Goal: Information Seeking & Learning: Understand process/instructions

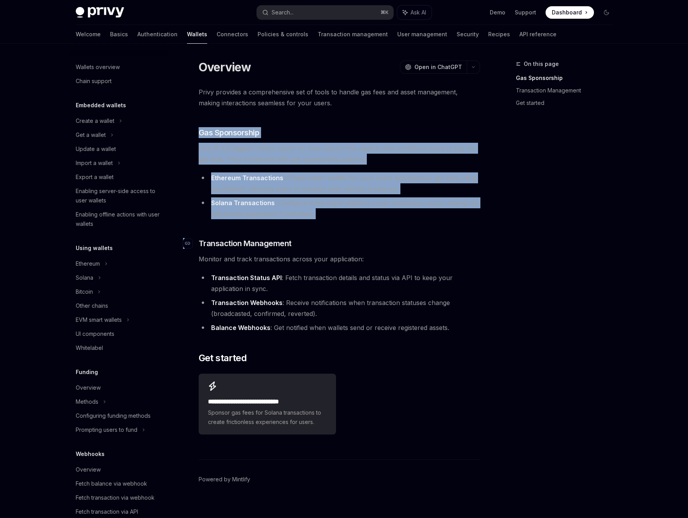
drag, startPoint x: 304, startPoint y: 122, endPoint x: 361, endPoint y: 243, distance: 133.8
click at [361, 242] on div "Privy provides a comprehensive set of tools to handle gas fees and asset manage…" at bounding box center [339, 262] width 281 height 351
click at [361, 243] on h3 "​ Transaction Management" at bounding box center [339, 243] width 281 height 11
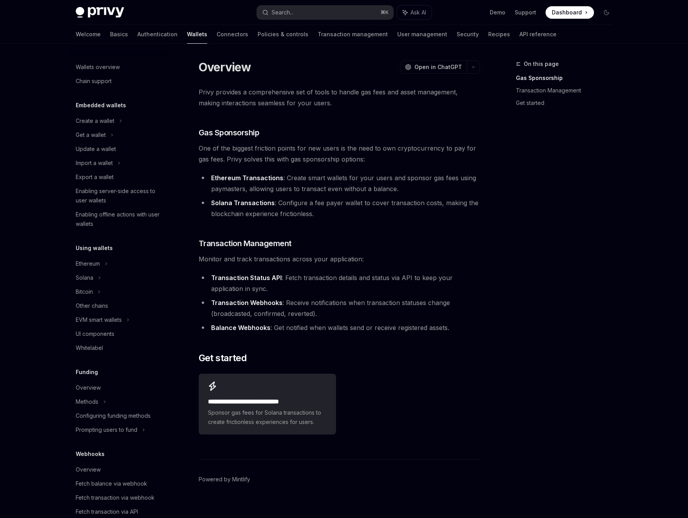
click at [429, 185] on li "Ethereum Transactions : Create smart wallets for your users and sponsor gas fee…" at bounding box center [339, 184] width 281 height 22
click at [424, 202] on li "Solana Transactions : Configure a fee payer wallet to cover transaction costs, …" at bounding box center [339, 209] width 281 height 22
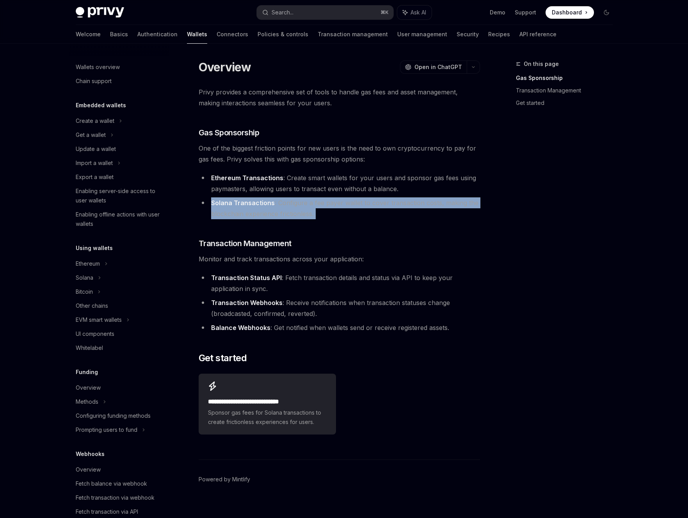
click at [424, 202] on li "Solana Transactions : Configure a fee payer wallet to cover transaction costs, …" at bounding box center [339, 209] width 281 height 22
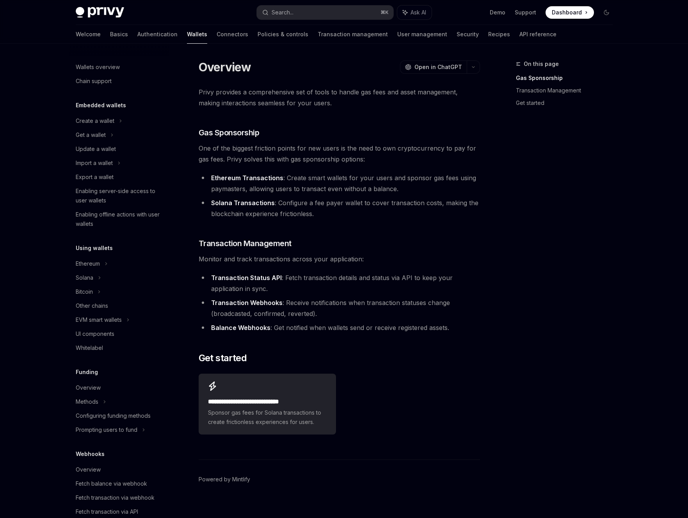
click at [409, 193] on li "Ethereum Transactions : Create smart wallets for your users and sponsor gas fee…" at bounding box center [339, 184] width 281 height 22
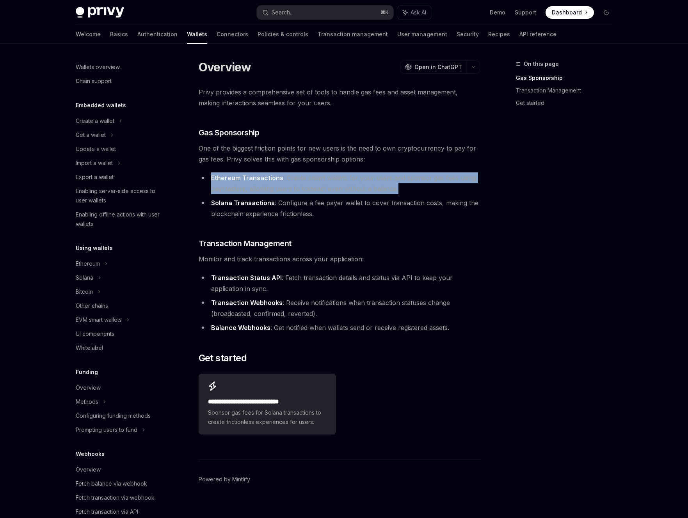
click at [409, 193] on li "Ethereum Transactions : Create smart wallets for your users and sponsor gas fee…" at bounding box center [339, 184] width 281 height 22
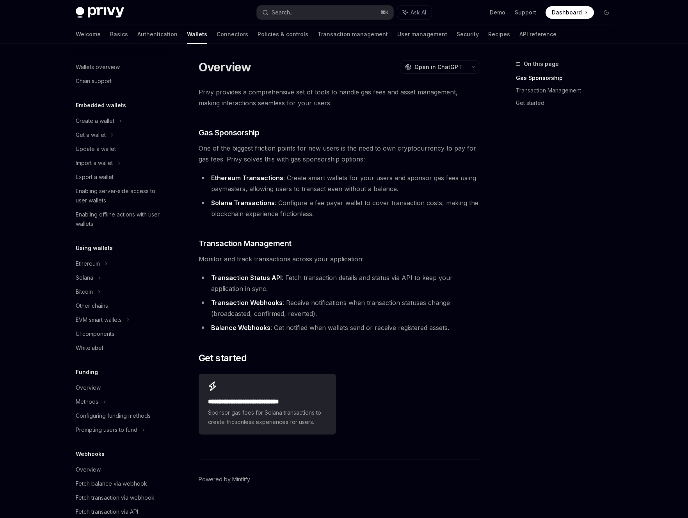
click at [418, 193] on li "Ethereum Transactions : Create smart wallets for your users and sponsor gas fee…" at bounding box center [339, 184] width 281 height 22
click at [449, 189] on li "Ethereum Transactions : Create smart wallets for your users and sponsor gas fee…" at bounding box center [339, 184] width 281 height 22
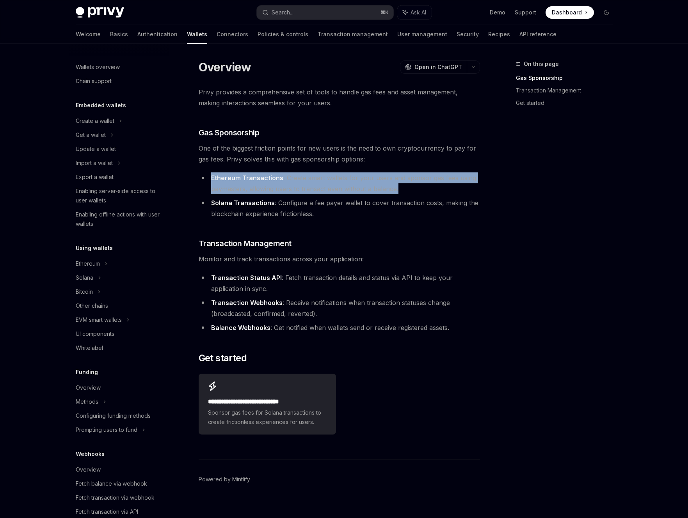
click at [449, 189] on li "Ethereum Transactions : Create smart wallets for your users and sponsor gas fee…" at bounding box center [339, 184] width 281 height 22
click at [454, 189] on li "Ethereum Transactions : Create smart wallets for your users and sponsor gas fee…" at bounding box center [339, 184] width 281 height 22
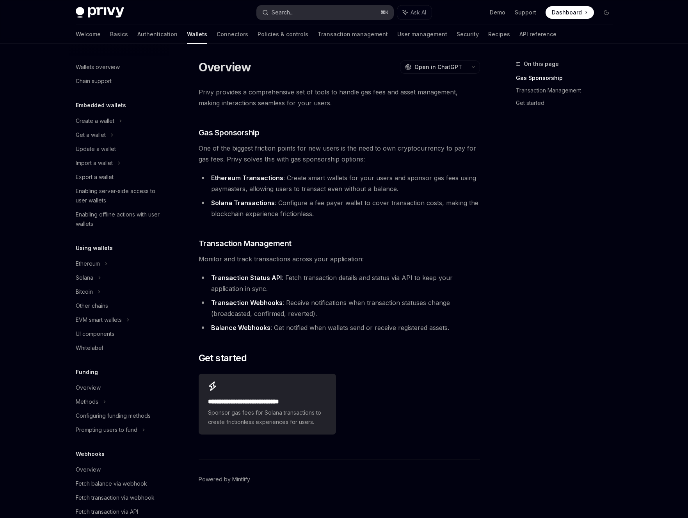
click at [346, 14] on button "Search... ⌘ K" at bounding box center [325, 12] width 137 height 14
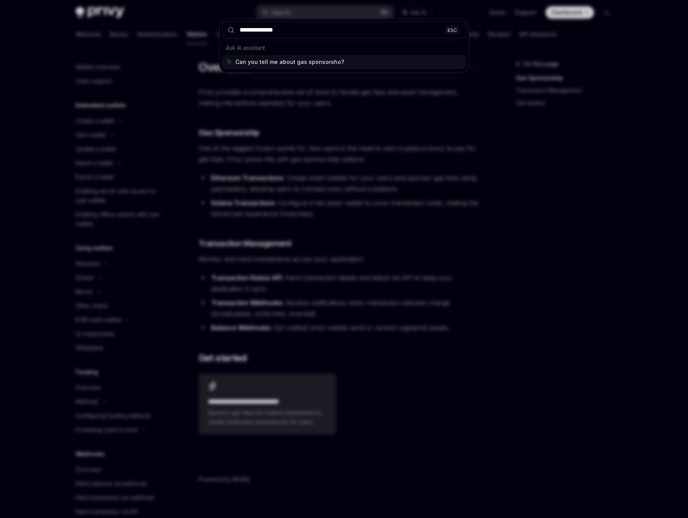
type input "**********"
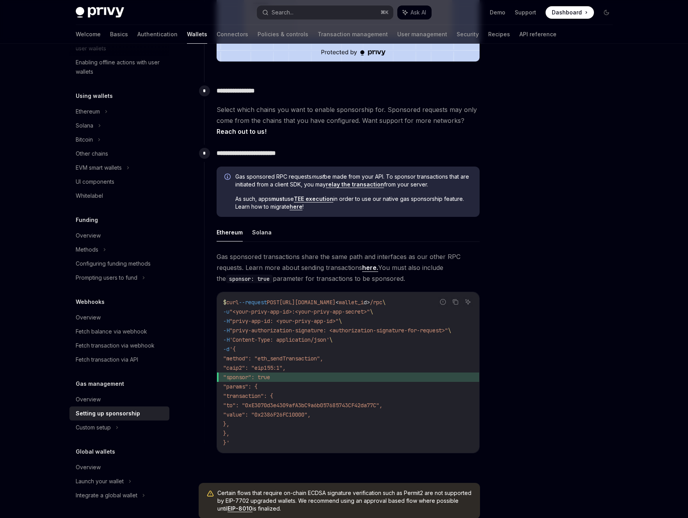
scroll to position [327, 0]
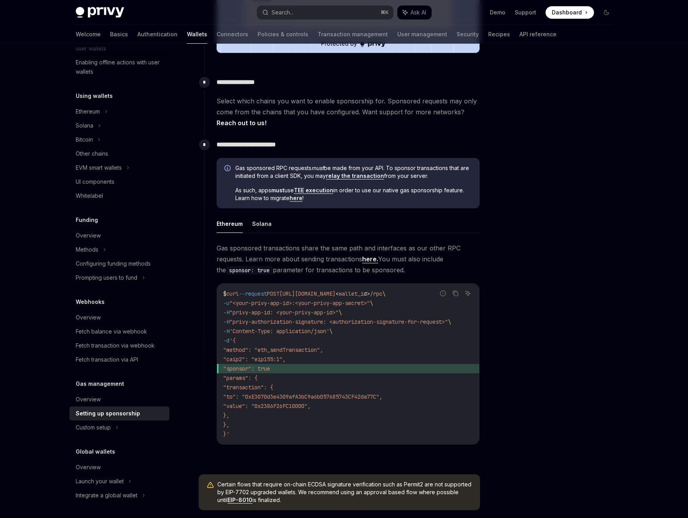
click at [408, 195] on span "As such, apps must use TEE execution in order to use our native gas sponsorship…" at bounding box center [353, 195] width 237 height 16
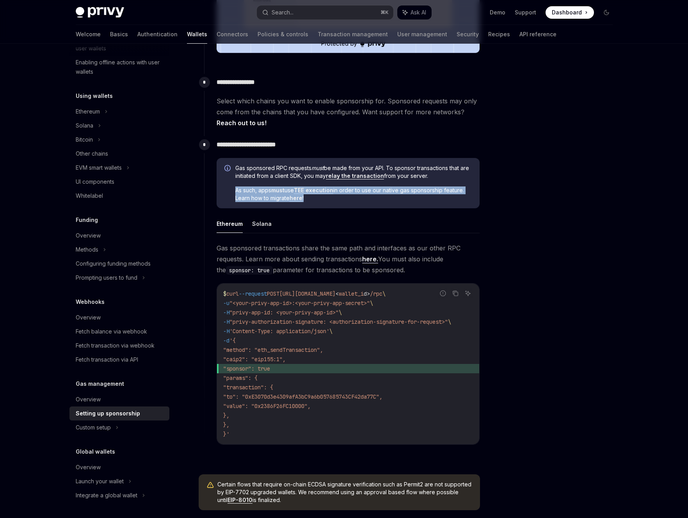
click at [408, 195] on span "As such, apps must use TEE execution in order to use our native gas sponsorship…" at bounding box center [353, 195] width 237 height 16
click at [411, 195] on span "As such, apps must use TEE execution in order to use our native gas sponsorship…" at bounding box center [353, 195] width 237 height 16
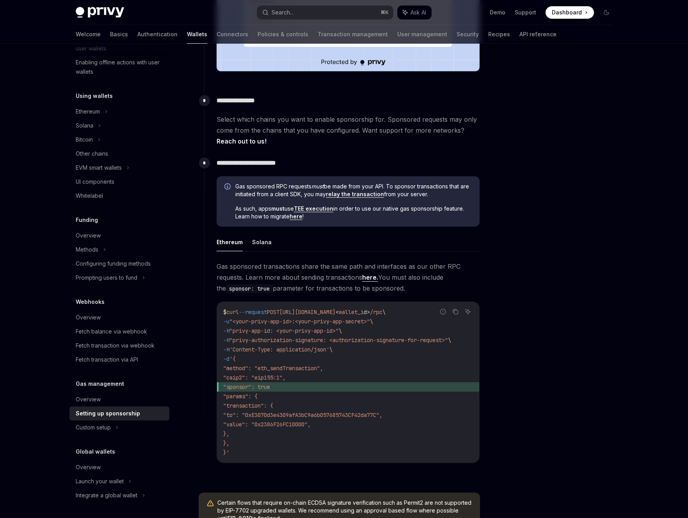
scroll to position [306, 0]
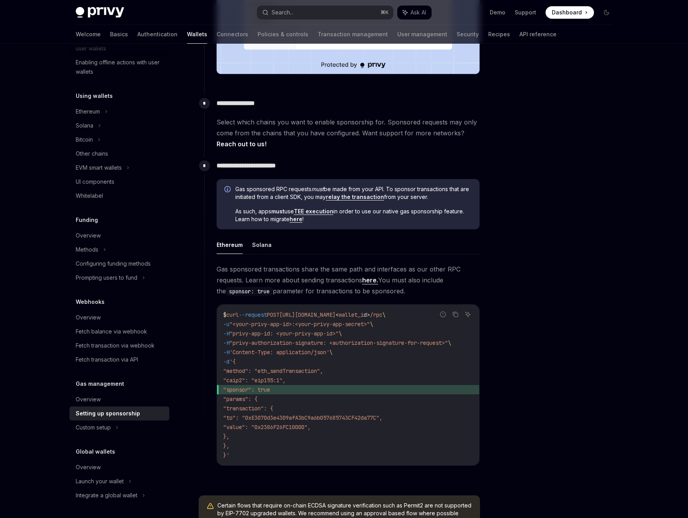
click at [300, 196] on span "Gas sponsored RPC requests must be made from your API. To sponsor transactions …" at bounding box center [353, 193] width 237 height 16
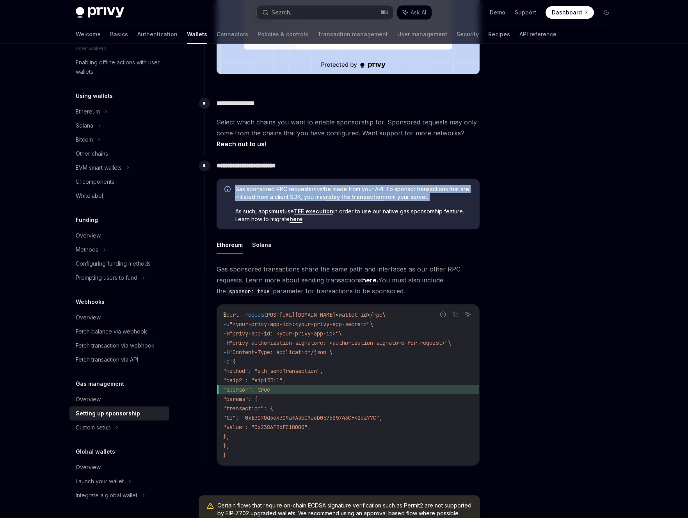
click at [300, 196] on span "Gas sponsored RPC requests must be made from your API. To sponsor transactions …" at bounding box center [353, 193] width 237 height 16
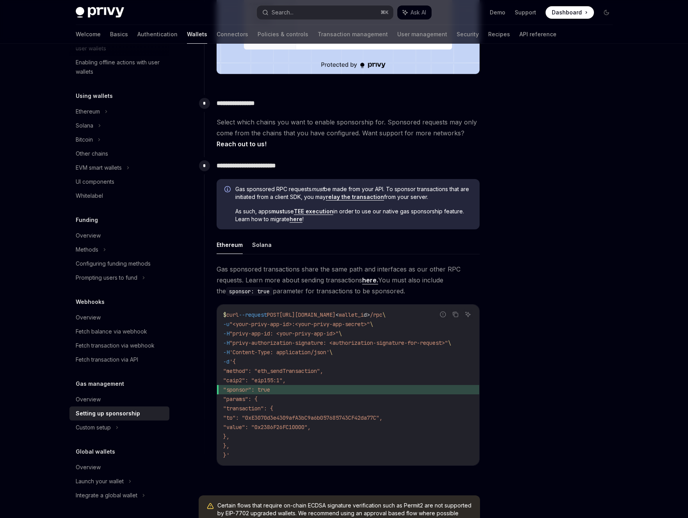
click at [286, 199] on span "Gas sponsored RPC requests must be made from your API. To sponsor transactions …" at bounding box center [353, 193] width 237 height 16
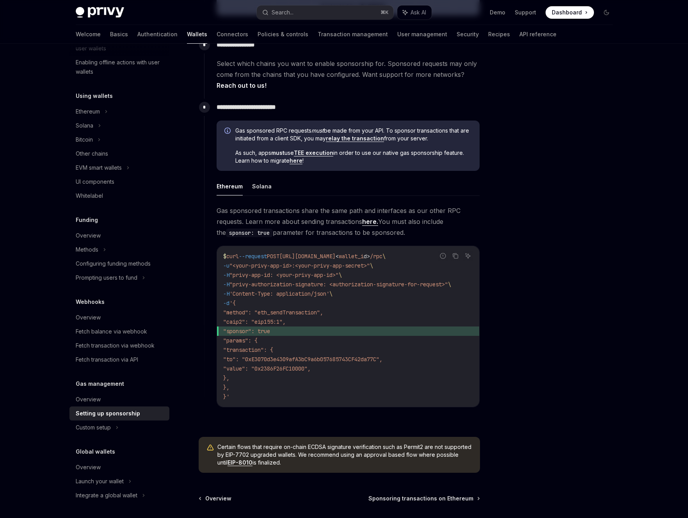
scroll to position [438, 0]
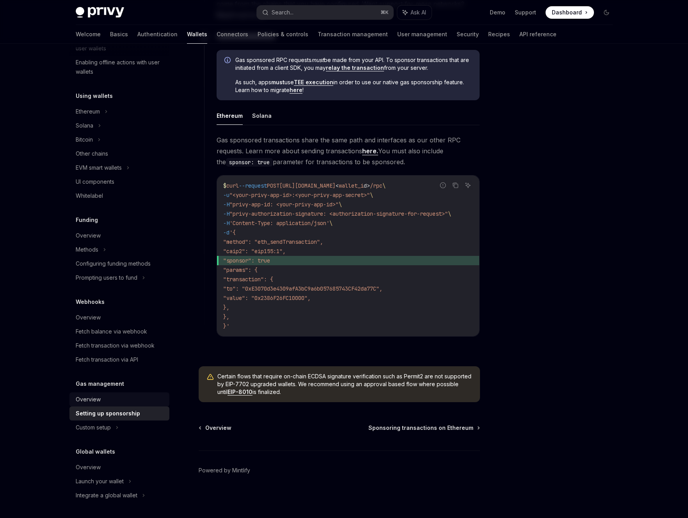
click at [126, 403] on div "Overview" at bounding box center [120, 399] width 89 height 9
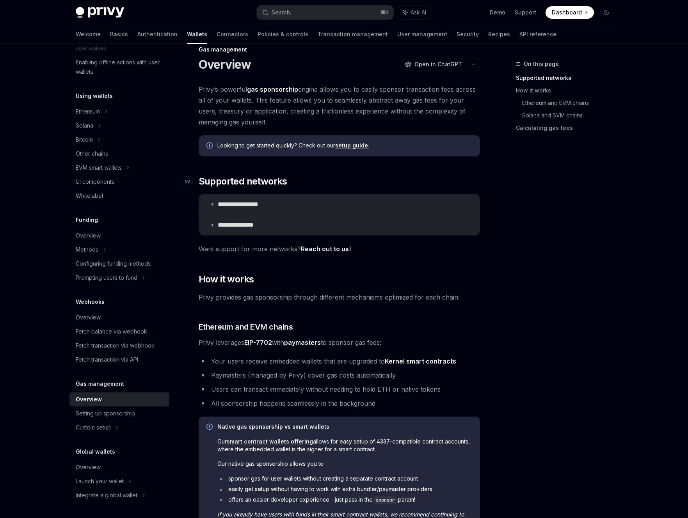
scroll to position [18, 0]
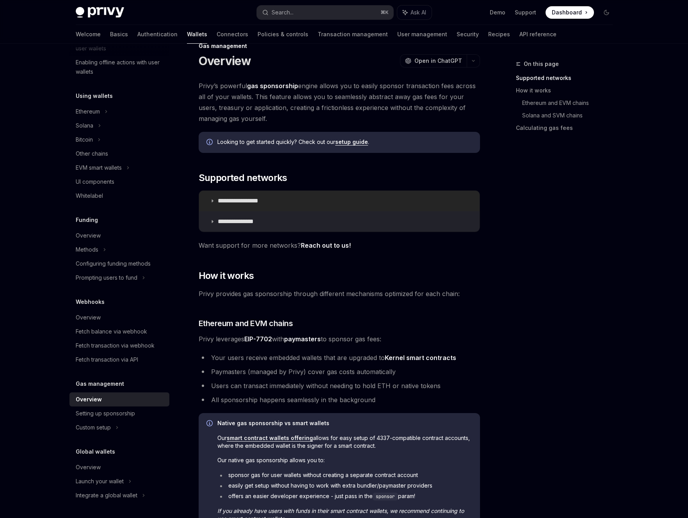
click at [411, 208] on summary "**********" at bounding box center [339, 201] width 281 height 20
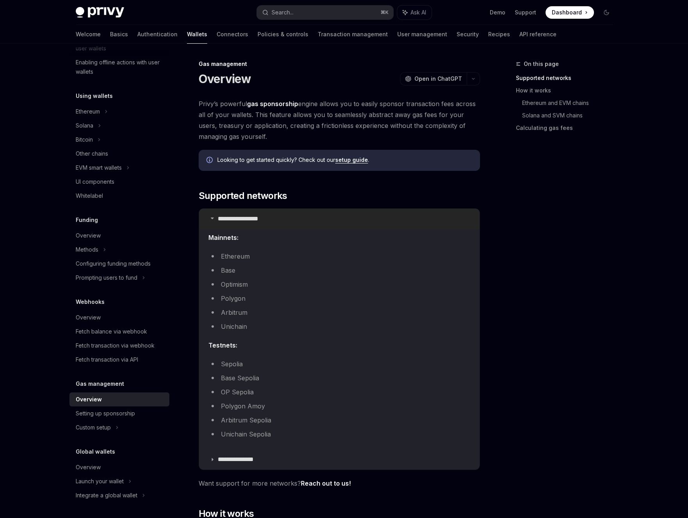
click at [398, 218] on summary "**********" at bounding box center [339, 219] width 281 height 20
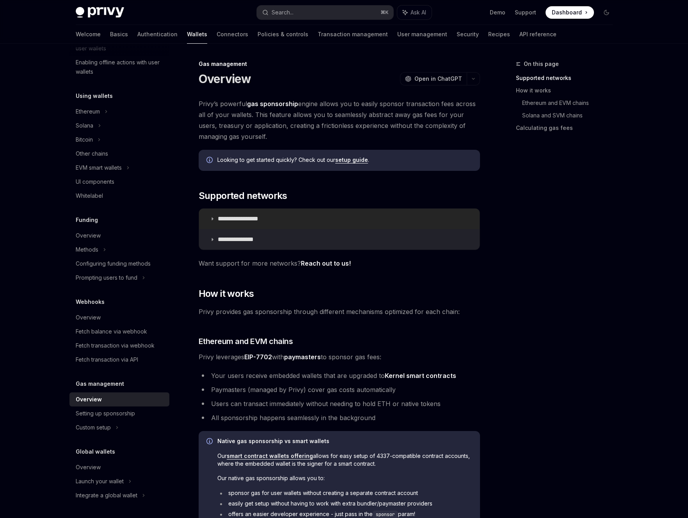
click at [331, 213] on summary "**********" at bounding box center [339, 219] width 281 height 20
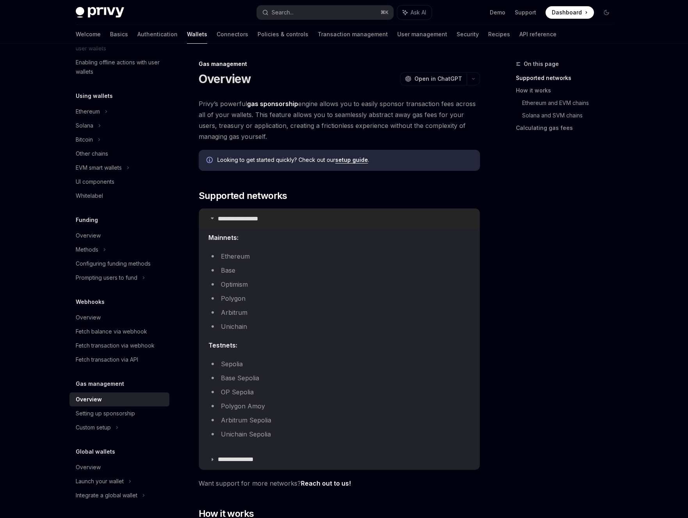
click at [329, 215] on summary "**********" at bounding box center [339, 219] width 281 height 20
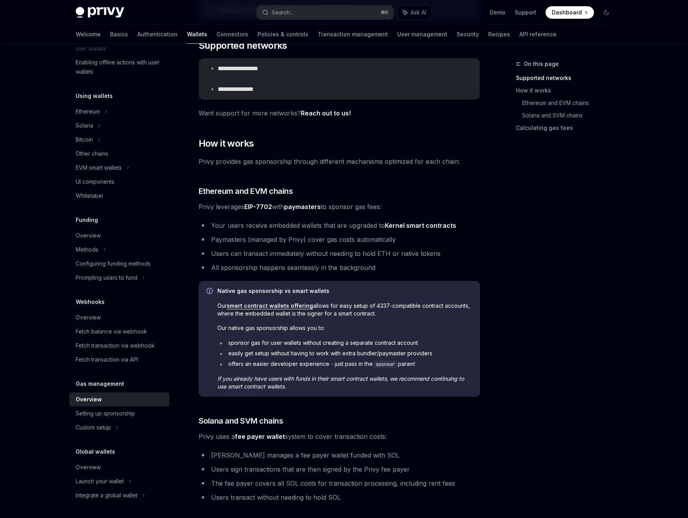
scroll to position [97, 0]
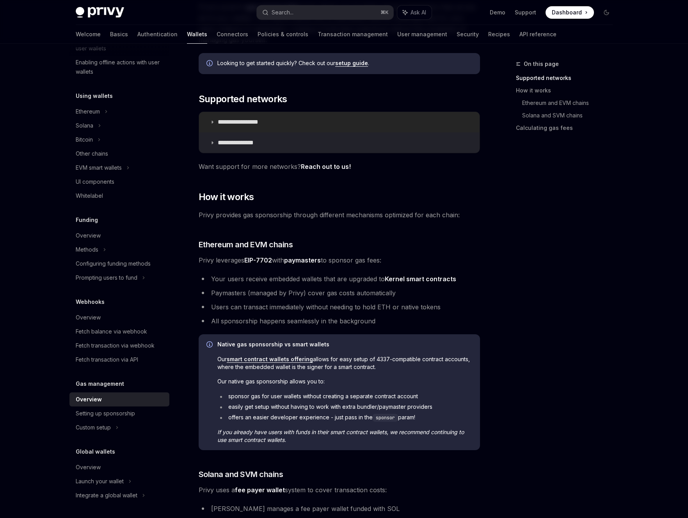
click at [354, 123] on summary "**********" at bounding box center [339, 122] width 281 height 20
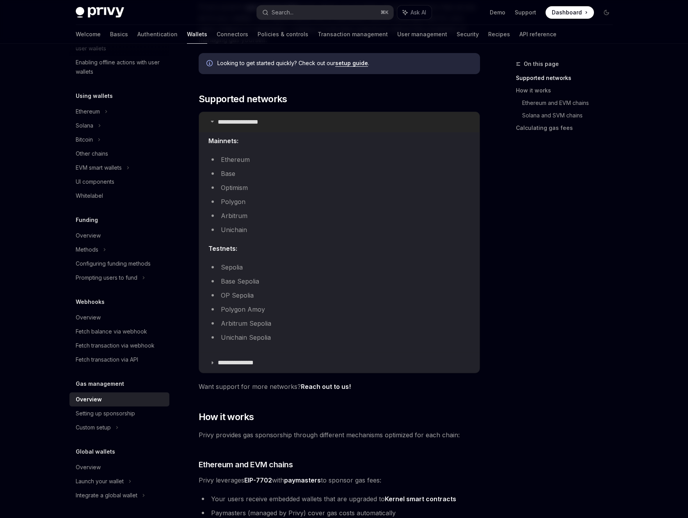
click at [354, 123] on summary "**********" at bounding box center [339, 122] width 281 height 20
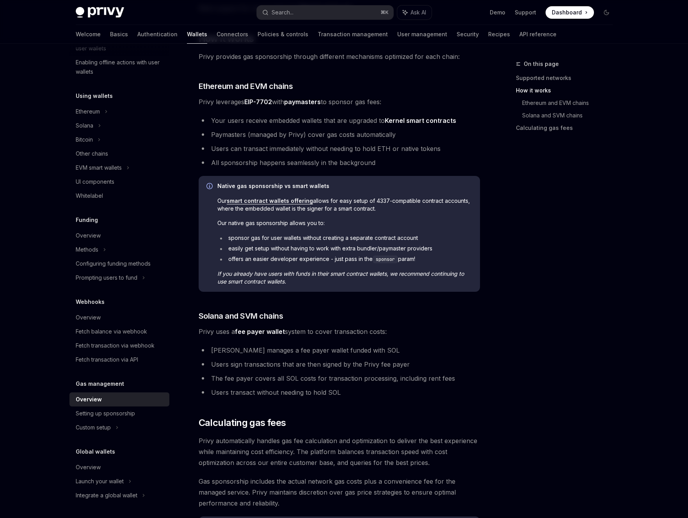
scroll to position [261, 0]
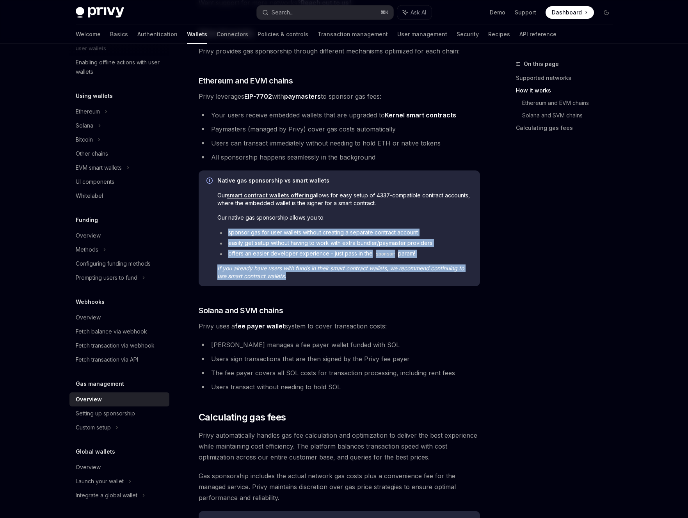
drag, startPoint x: 456, startPoint y: 220, endPoint x: 465, endPoint y: 281, distance: 61.4
click at [465, 281] on div "Native gas sponsorship vs smart wallets Our smart contract wallets offering all…" at bounding box center [339, 229] width 281 height 116
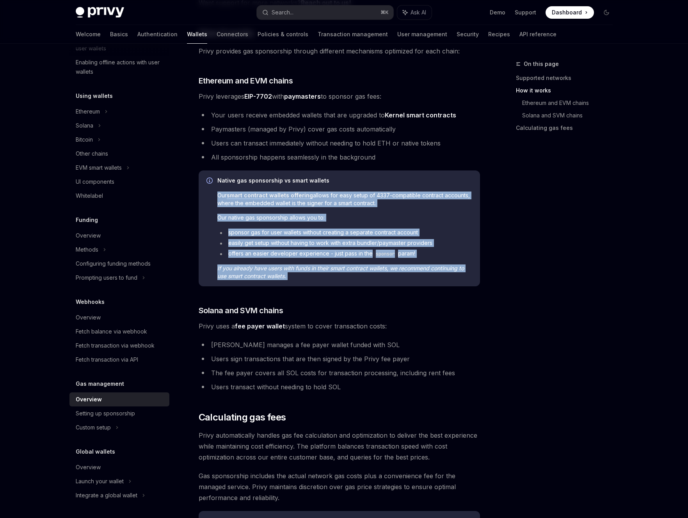
drag, startPoint x: 465, startPoint y: 287, endPoint x: 465, endPoint y: 167, distance: 119.8
click at [465, 167] on div "**********" at bounding box center [339, 189] width 281 height 702
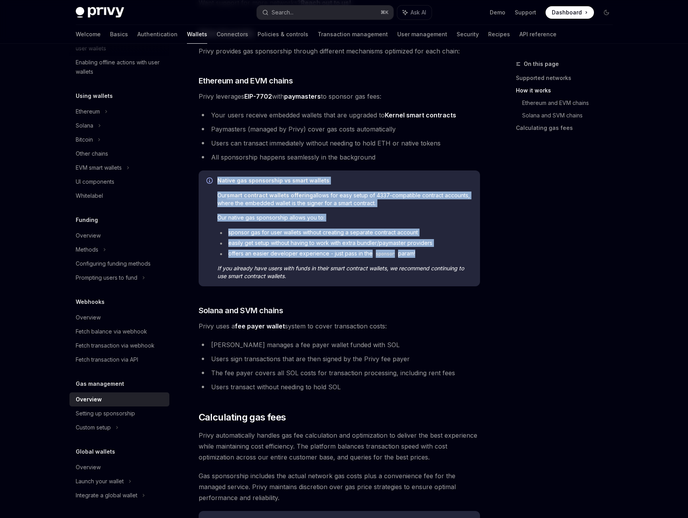
drag, startPoint x: 465, startPoint y: 166, endPoint x: 463, endPoint y: 263, distance: 96.8
click at [463, 263] on div "**********" at bounding box center [339, 189] width 281 height 702
click at [463, 263] on div "Native gas sponsorship vs smart wallets Our smart contract wallets offering all…" at bounding box center [344, 228] width 255 height 103
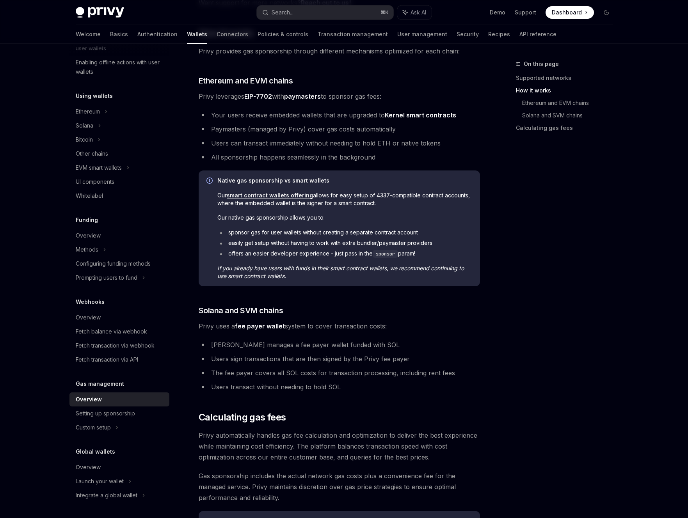
drag, startPoint x: 462, startPoint y: 259, endPoint x: 458, endPoint y: 278, distance: 19.6
click at [458, 278] on div "Native gas sponsorship vs smart wallets Our smart contract wallets offering all…" at bounding box center [344, 228] width 255 height 103
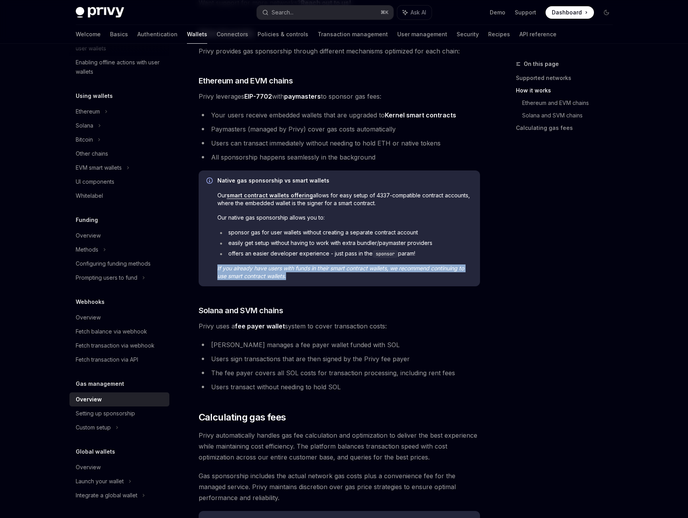
click at [458, 277] on span "If you already have users with funds in their smart contract wallets, we recomm…" at bounding box center [344, 273] width 255 height 16
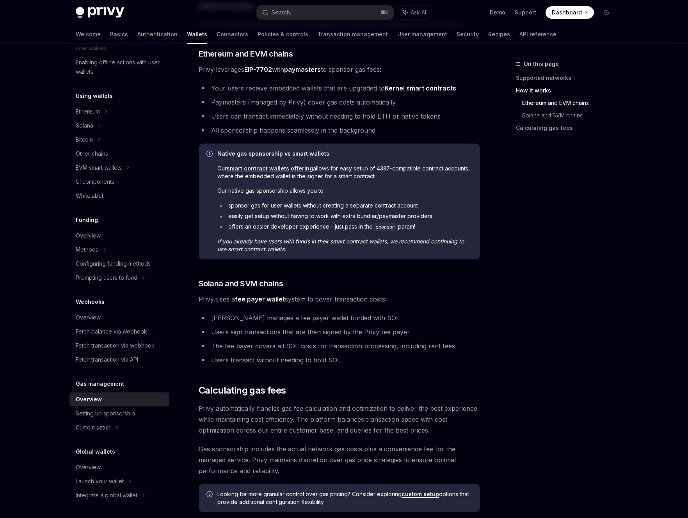
scroll to position [282, 0]
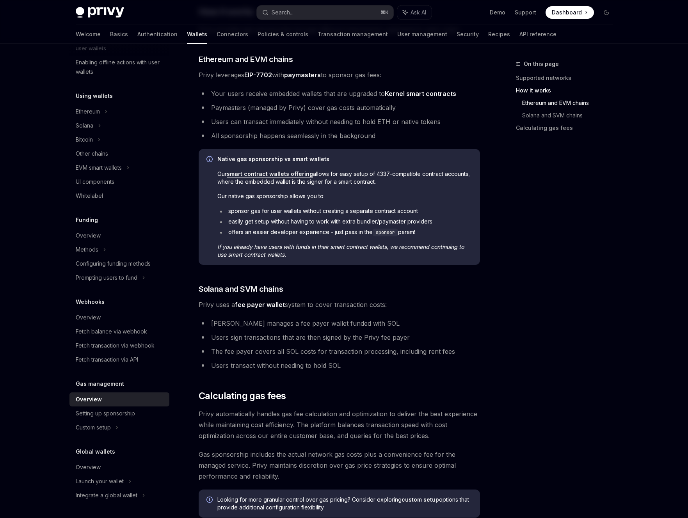
click at [424, 255] on span "If you already have users with funds in their smart contract wallets, we recomm…" at bounding box center [344, 251] width 255 height 16
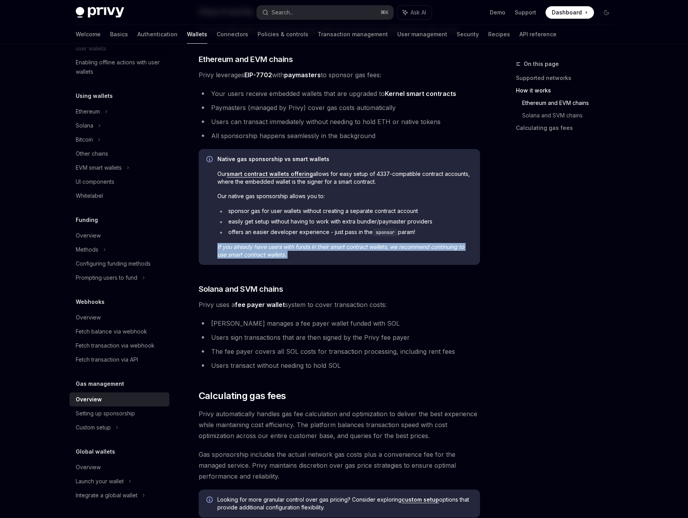
click at [424, 255] on span "If you already have users with funds in their smart contract wallets, we recomm…" at bounding box center [344, 251] width 255 height 16
click at [434, 255] on span "If you already have users with funds in their smart contract wallets, we recomm…" at bounding box center [344, 251] width 255 height 16
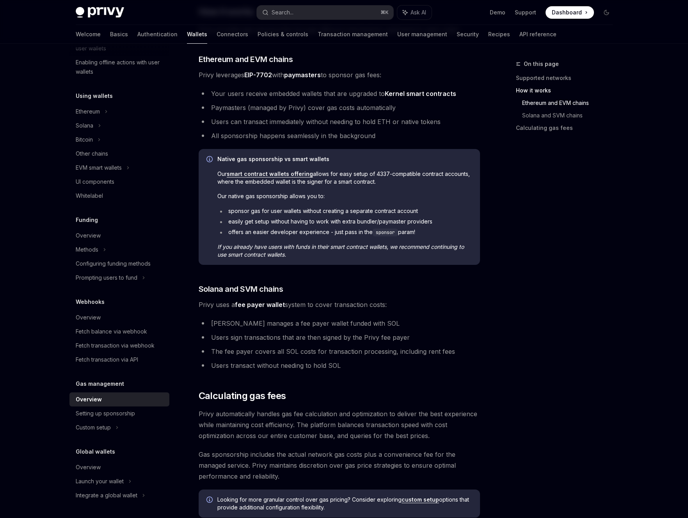
click at [434, 255] on span "If you already have users with funds in their smart contract wallets, we recomm…" at bounding box center [344, 251] width 255 height 16
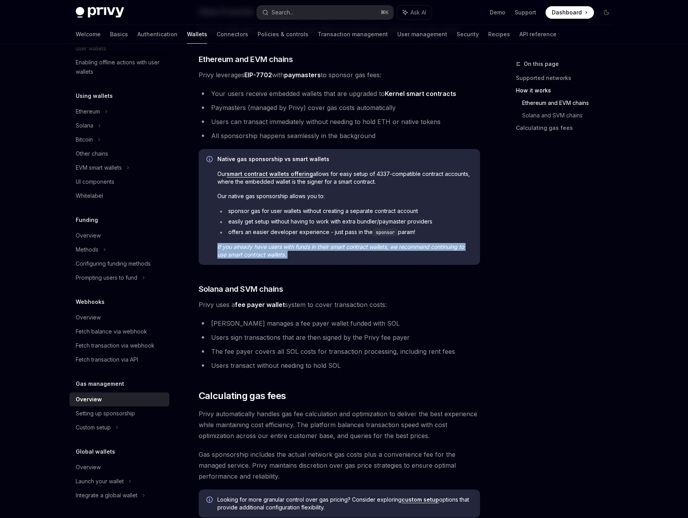
click at [434, 255] on span "If you already have users with funds in their smart contract wallets, we recomm…" at bounding box center [344, 251] width 255 height 16
click at [441, 255] on span "If you already have users with funds in their smart contract wallets, we recomm…" at bounding box center [344, 251] width 255 height 16
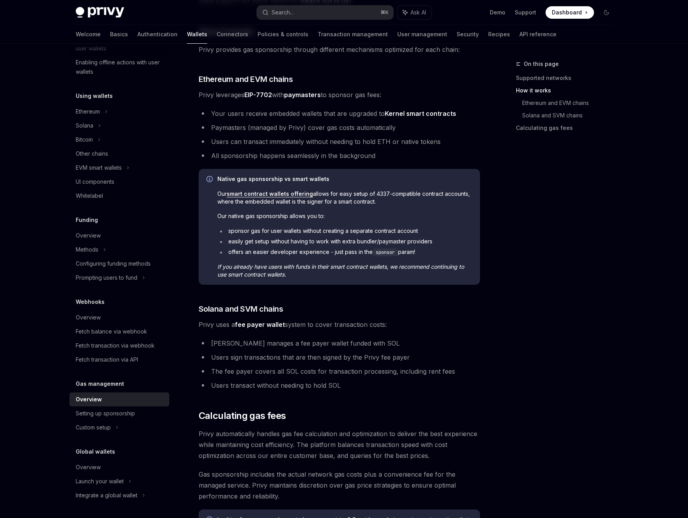
scroll to position [262, 0]
click at [444, 228] on li "sponsor gas for user wallets without creating a separate contract account" at bounding box center [344, 232] width 255 height 8
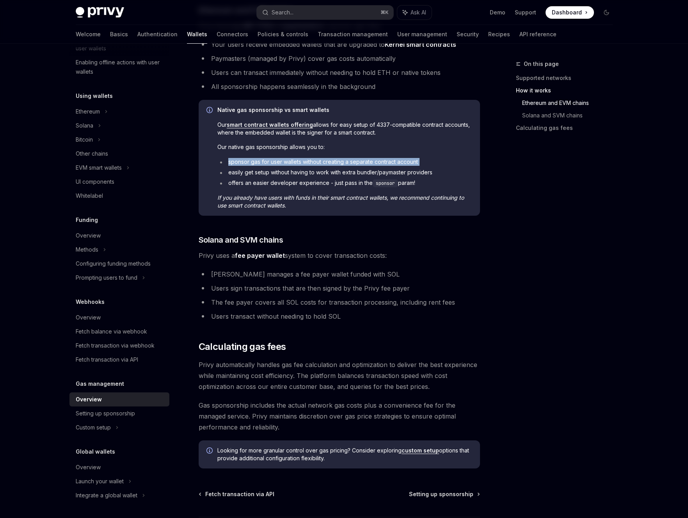
scroll to position [397, 0]
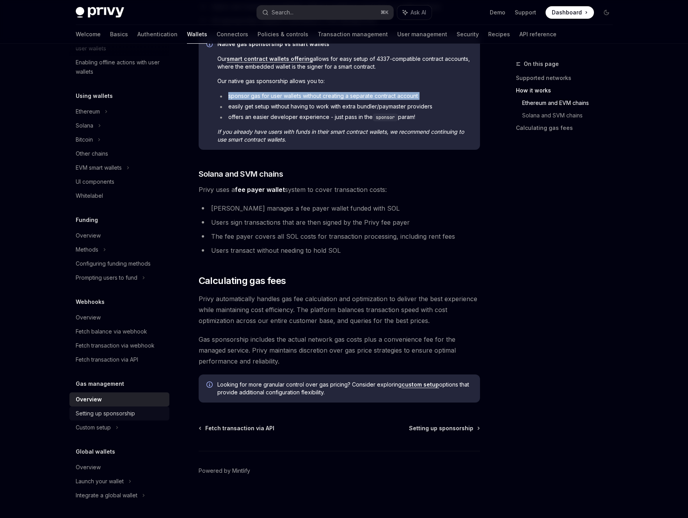
click at [127, 419] on link "Setting up sponsorship" at bounding box center [119, 414] width 100 height 14
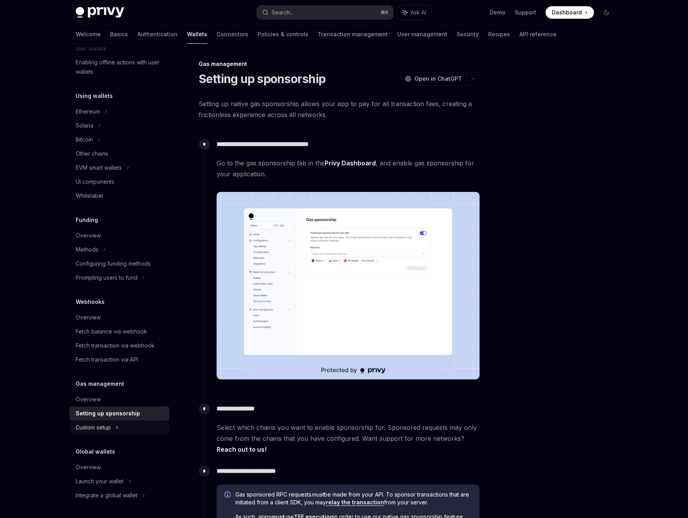
click at [124, 430] on div "Custom setup" at bounding box center [119, 428] width 100 height 14
type textarea "*"
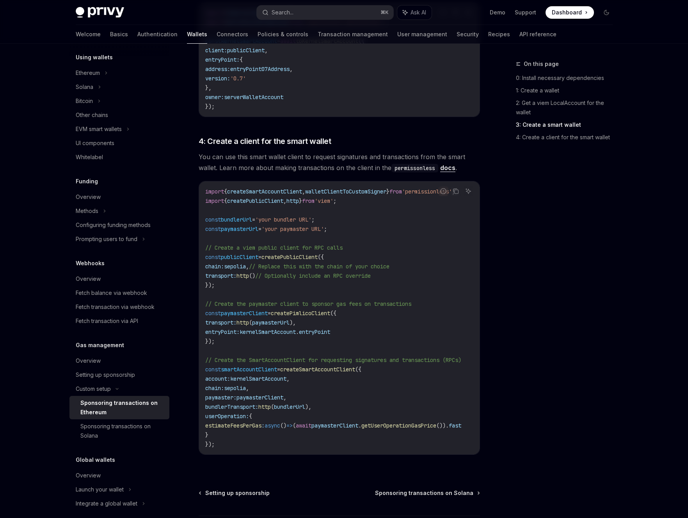
scroll to position [836, 0]
